Goal: Transaction & Acquisition: Purchase product/service

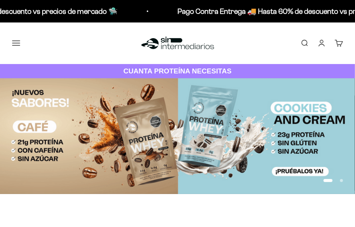
click at [18, 44] on button "Menú" at bounding box center [16, 43] width 8 height 8
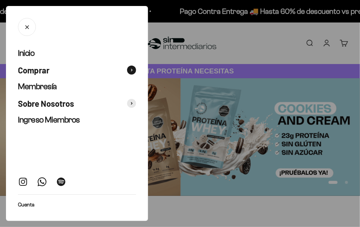
click at [44, 72] on span "Comprar" at bounding box center [33, 70] width 31 height 11
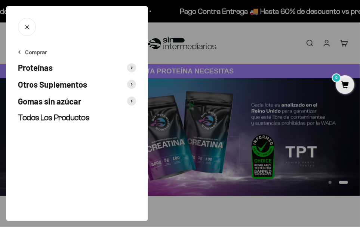
click at [52, 69] on span "Proteínas" at bounding box center [35, 67] width 35 height 11
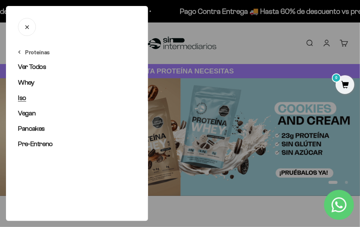
click at [25, 98] on span "Iso" at bounding box center [22, 97] width 8 height 7
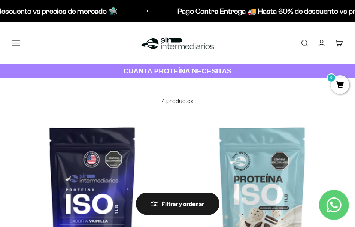
click at [20, 43] on button "Menú" at bounding box center [16, 43] width 8 height 8
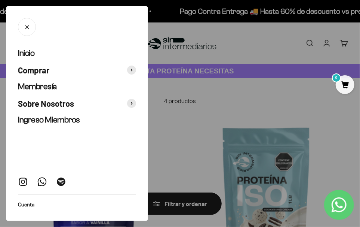
click at [251, 57] on div at bounding box center [180, 113] width 360 height 227
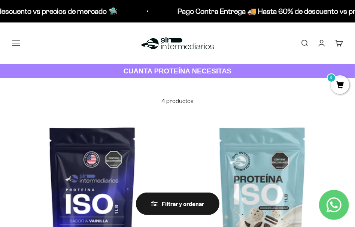
click at [18, 44] on button "Menú" at bounding box center [16, 43] width 8 height 8
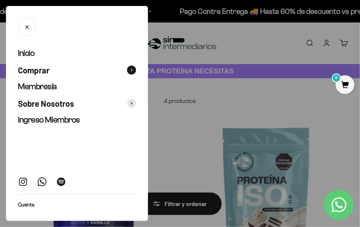
click at [35, 68] on span "Comprar" at bounding box center [33, 70] width 31 height 11
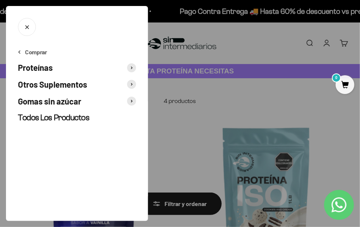
click at [46, 68] on span "Proteínas" at bounding box center [35, 67] width 35 height 11
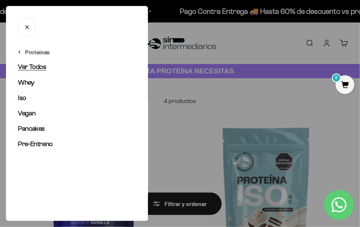
click at [33, 68] on span "Ver Todos" at bounding box center [32, 66] width 28 height 7
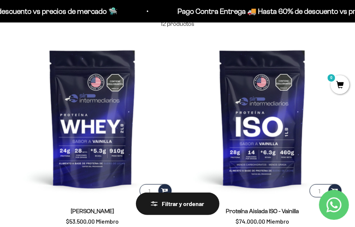
scroll to position [75, 0]
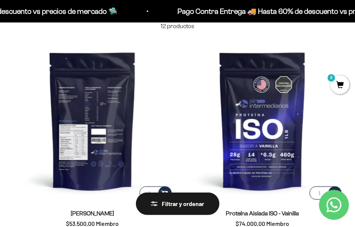
click at [97, 108] on img at bounding box center [92, 120] width 161 height 161
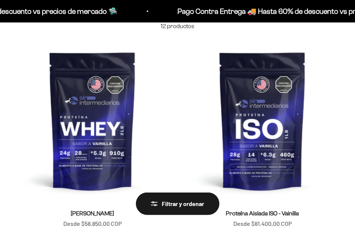
scroll to position [75, 0]
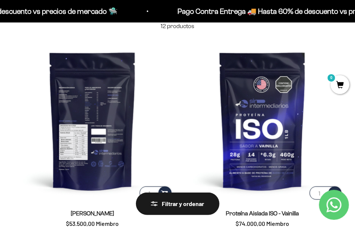
click at [106, 149] on img at bounding box center [92, 120] width 161 height 161
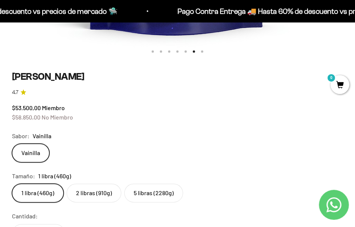
scroll to position [412, 0]
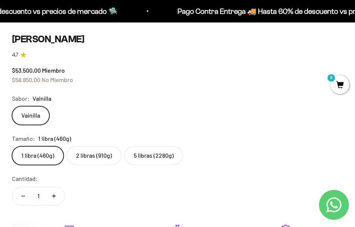
click at [153, 159] on label "5 libras (2280g)" at bounding box center [153, 155] width 59 height 19
click at [12, 146] on input "5 libras (2280g)" at bounding box center [12, 146] width 0 height 0
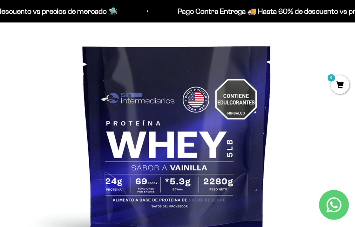
scroll to position [112, 0]
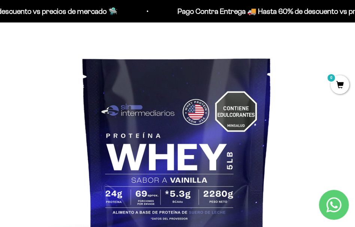
click at [256, 131] on img at bounding box center [177, 143] width 355 height 355
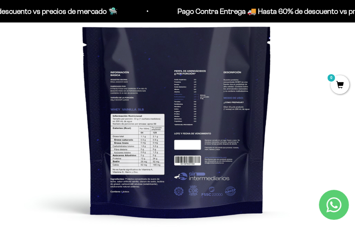
scroll to position [187, 0]
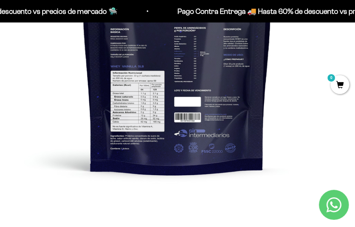
click at [173, 109] on img at bounding box center [177, 68] width 355 height 355
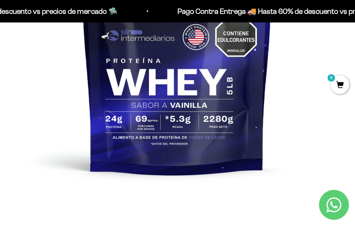
click at [309, 91] on img at bounding box center [177, 68] width 355 height 355
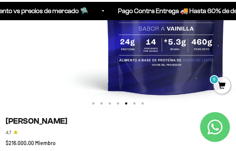
scroll to position [0, 949]
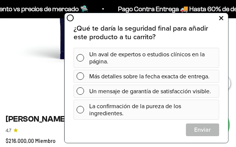
click at [219, 19] on button at bounding box center [221, 18] width 13 height 12
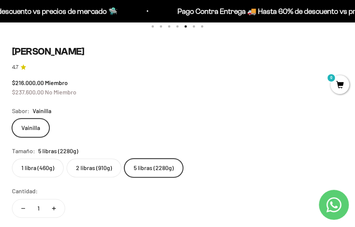
scroll to position [412, 0]
